Goal: Task Accomplishment & Management: Use online tool/utility

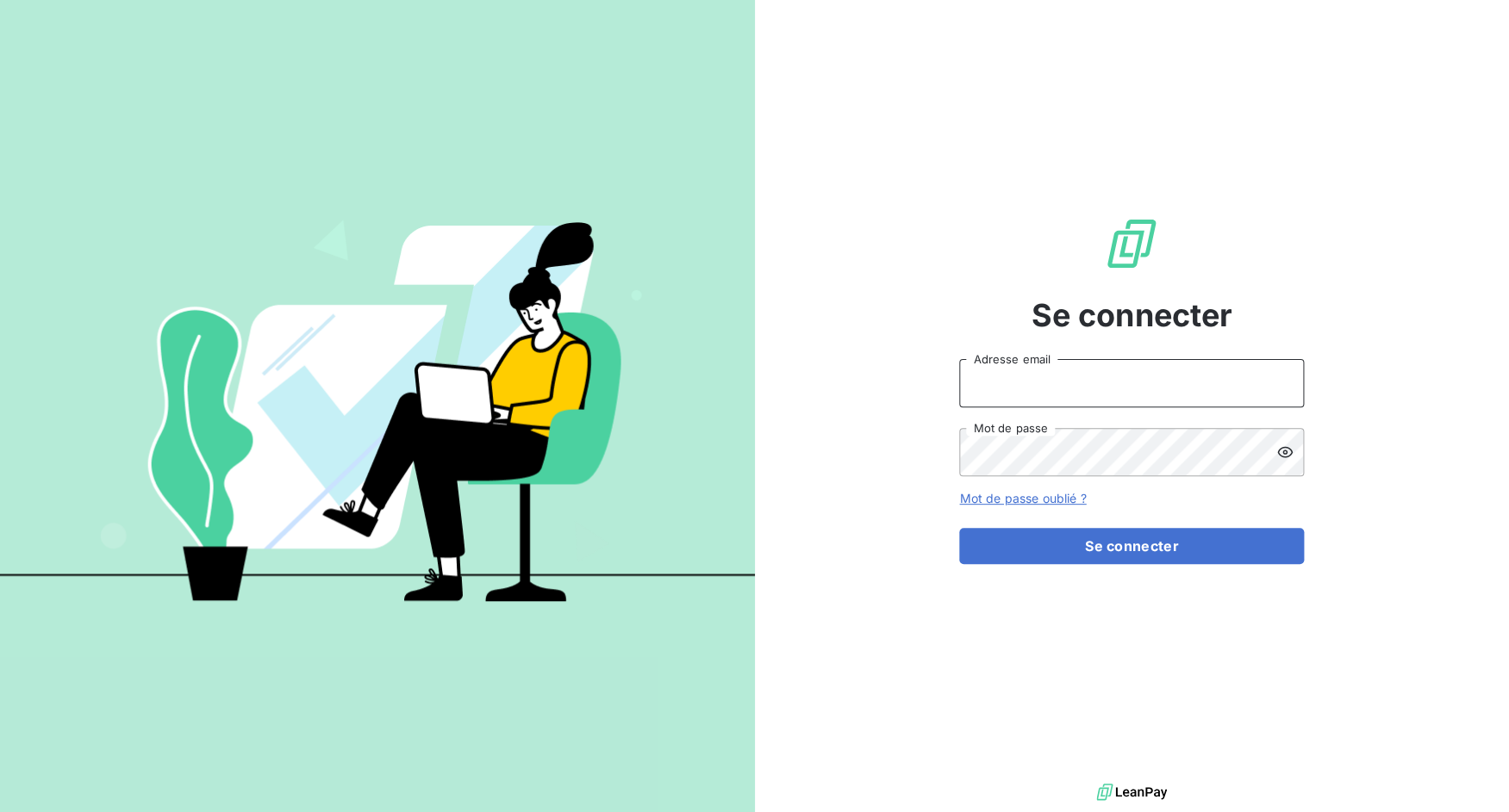
click at [1017, 384] on input "Adresse email" at bounding box center [1131, 383] width 345 height 48
type input "admin@a13"
click at [959, 528] on button "Se connecter" at bounding box center [1131, 545] width 345 height 36
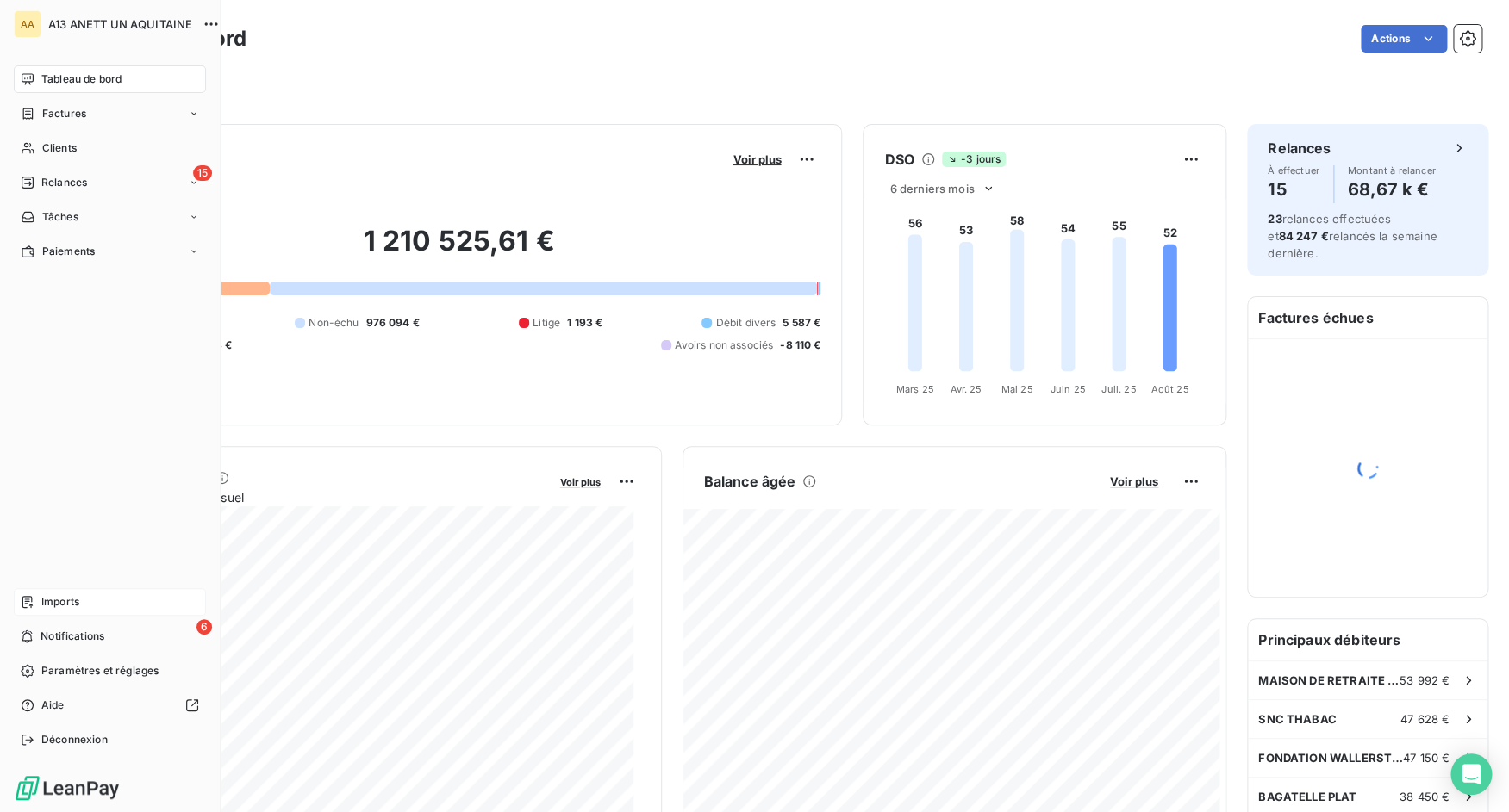
click at [32, 596] on icon at bounding box center [27, 602] width 14 height 14
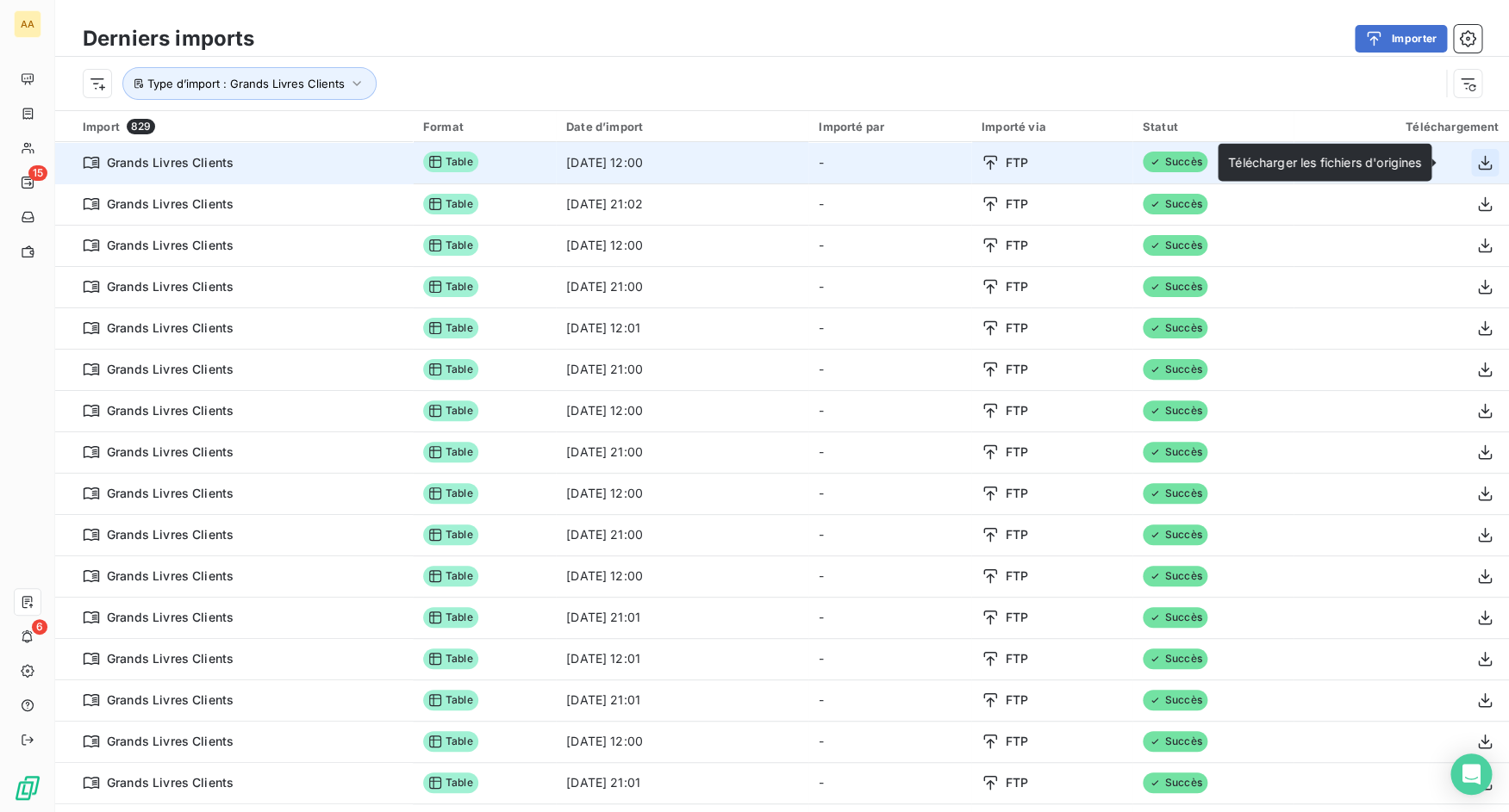
click at [1476, 168] on icon "button" at bounding box center [1484, 163] width 18 height 18
